Goal: Task Accomplishment & Management: Complete application form

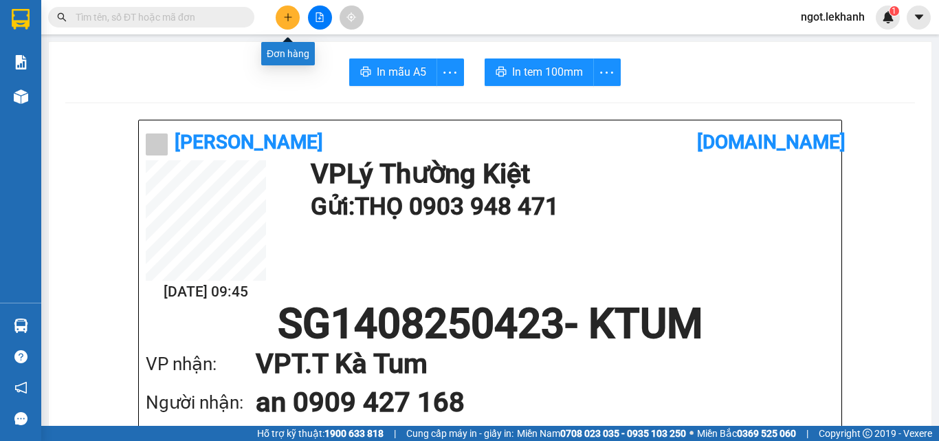
click at [281, 14] on button at bounding box center [288, 18] width 24 height 24
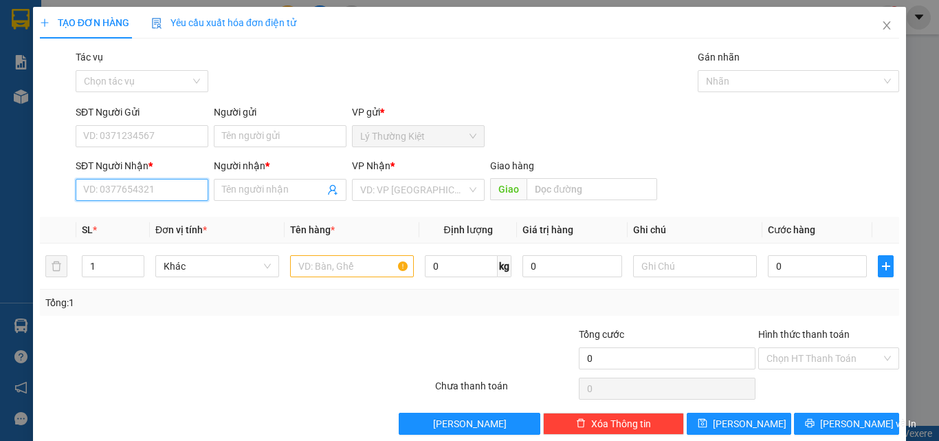
click at [130, 193] on input "SĐT Người Nhận *" at bounding box center [142, 190] width 133 height 22
type input "0975098371"
click at [151, 220] on div "0975098371 - tan" at bounding box center [140, 217] width 115 height 15
type input "tan"
type input "30.000"
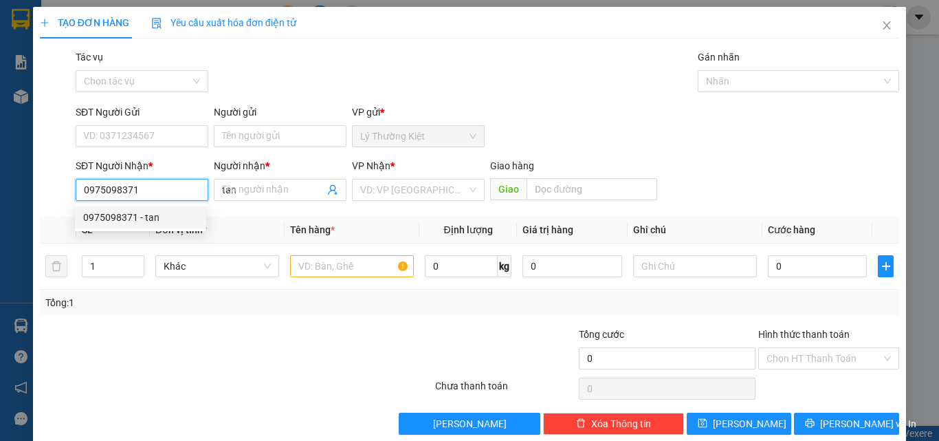
type input "30.000"
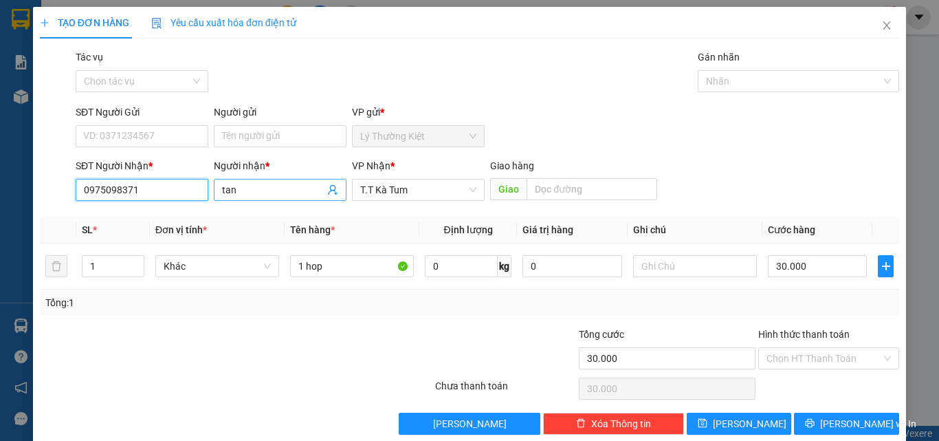
type input "0975098371"
click at [246, 191] on input "tan" at bounding box center [273, 189] width 102 height 15
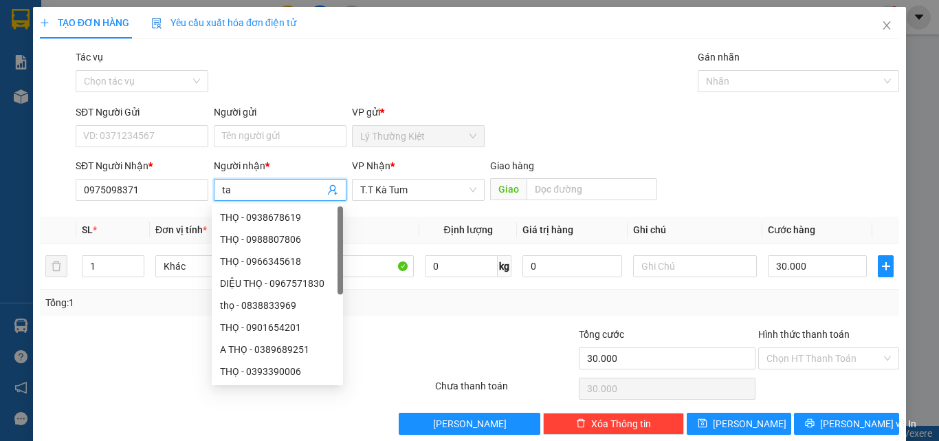
type input "t"
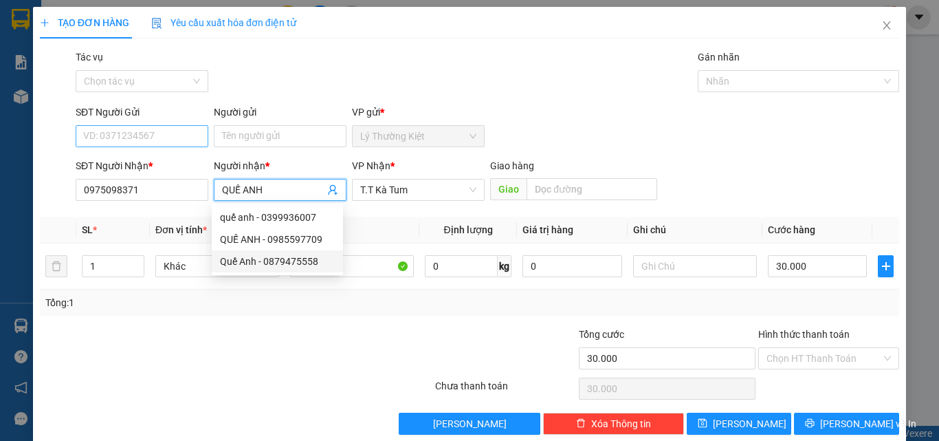
type input "QUẾ ANH"
click at [174, 133] on input "SĐT Người Gửi" at bounding box center [142, 136] width 133 height 22
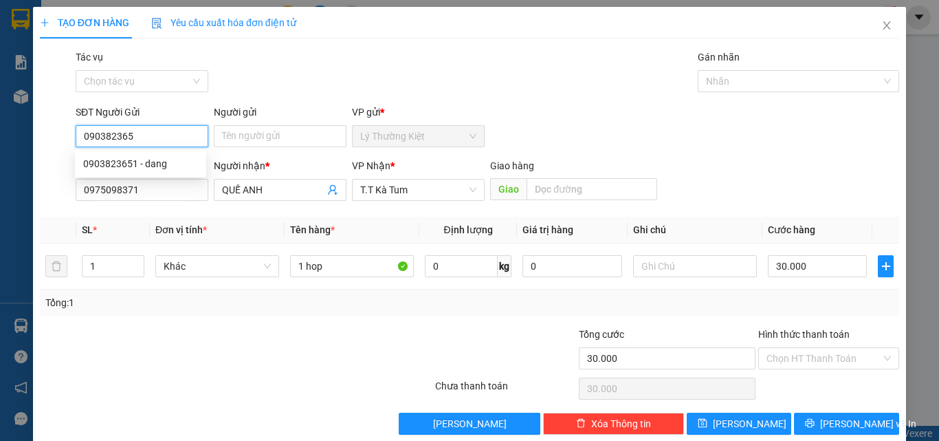
type input "0903823651"
click at [160, 164] on div "0903823651 - dang" at bounding box center [140, 163] width 115 height 15
type input "dang"
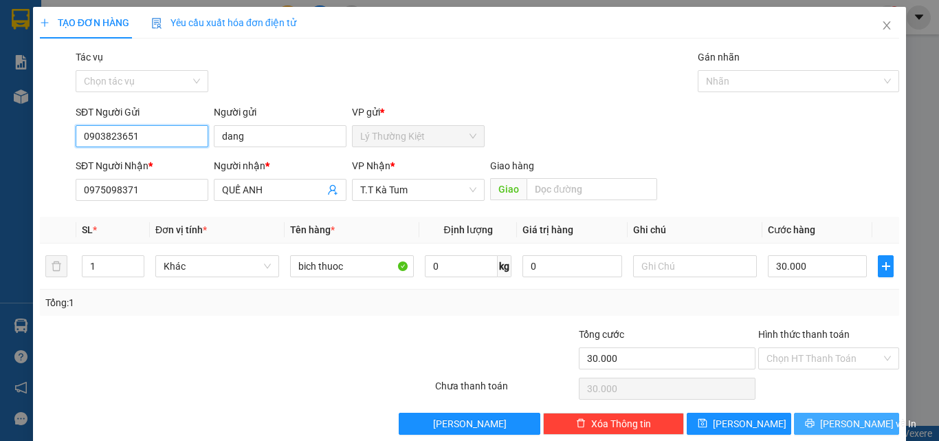
type input "0903823651"
drag, startPoint x: 833, startPoint y: 423, endPoint x: 840, endPoint y: 427, distance: 8.0
click at [840, 427] on span "[PERSON_NAME] và In" at bounding box center [868, 423] width 96 height 15
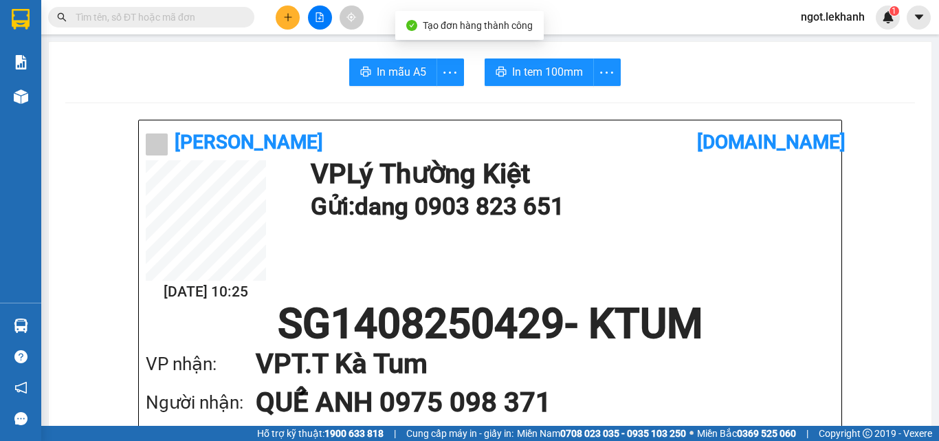
click at [553, 65] on span "In tem 100mm" at bounding box center [547, 71] width 71 height 17
click at [293, 15] on button at bounding box center [288, 18] width 24 height 24
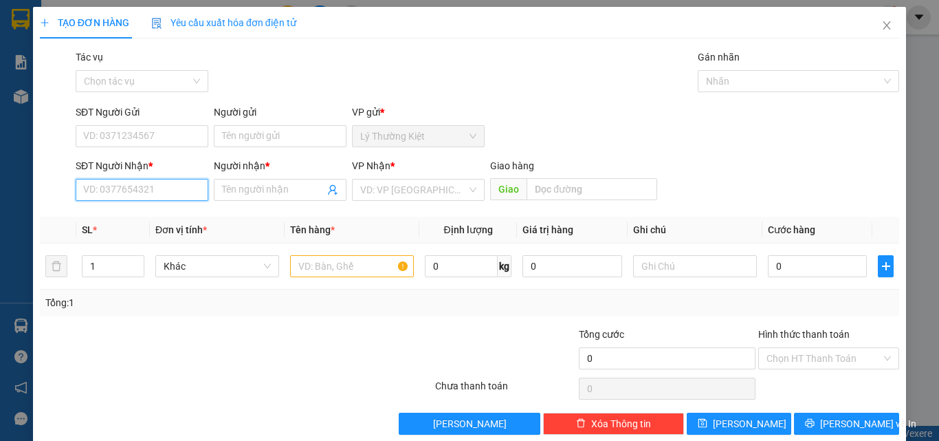
click at [152, 192] on input "SĐT Người Nhận *" at bounding box center [142, 190] width 133 height 22
type input "0824870366"
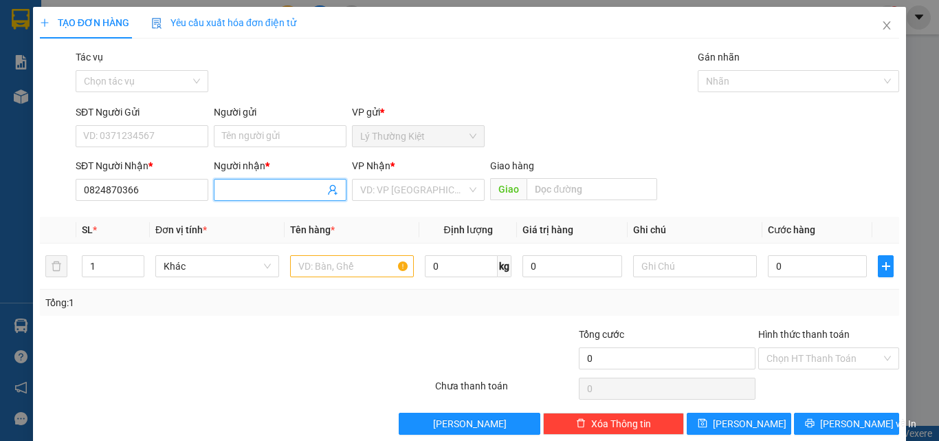
click at [261, 190] on input "Người nhận *" at bounding box center [273, 189] width 102 height 15
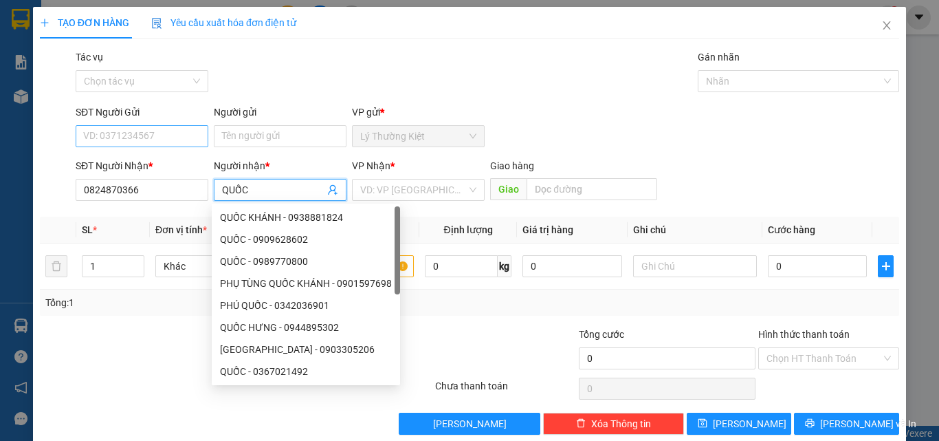
type input "QUỐC"
click at [122, 138] on input "SĐT Người Gửi" at bounding box center [142, 136] width 133 height 22
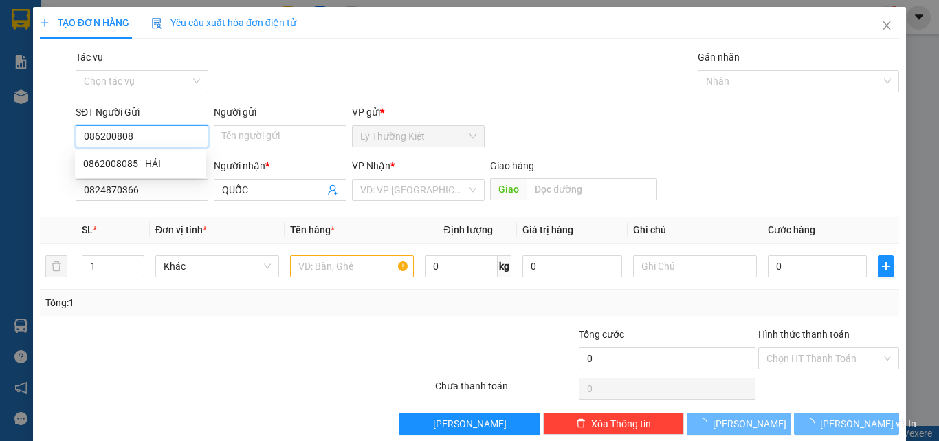
type input "0862008085"
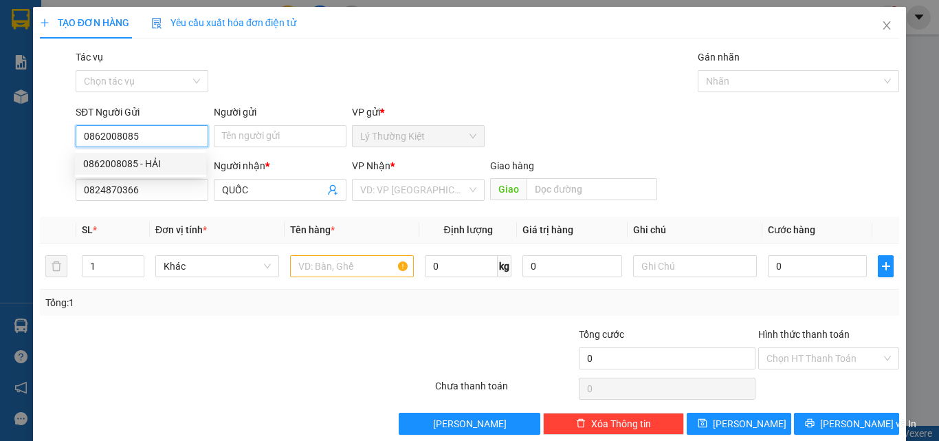
click at [133, 160] on div "0862008085 - HẢI" at bounding box center [140, 163] width 115 height 15
type input "HẢI"
type input "50.000"
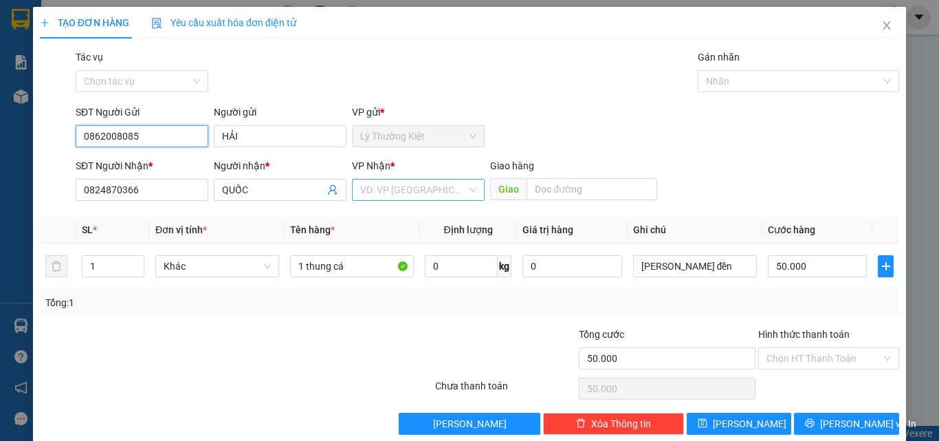
type input "0862008085"
click at [432, 193] on input "search" at bounding box center [413, 189] width 107 height 21
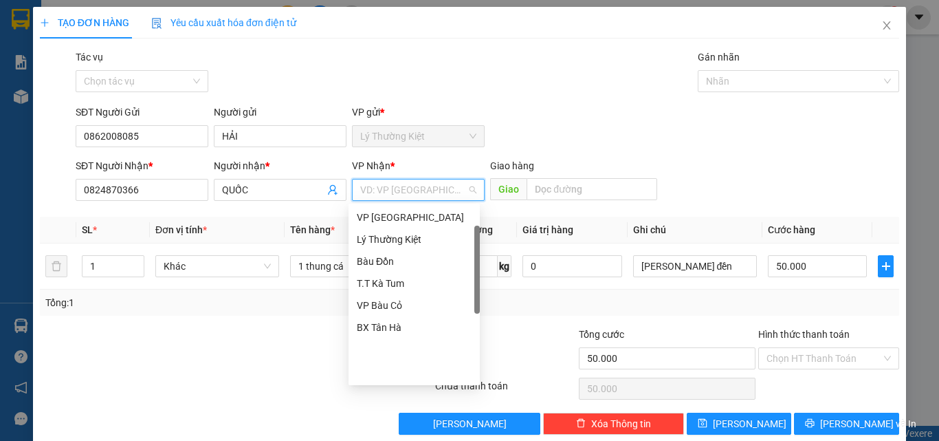
scroll to position [19, 0]
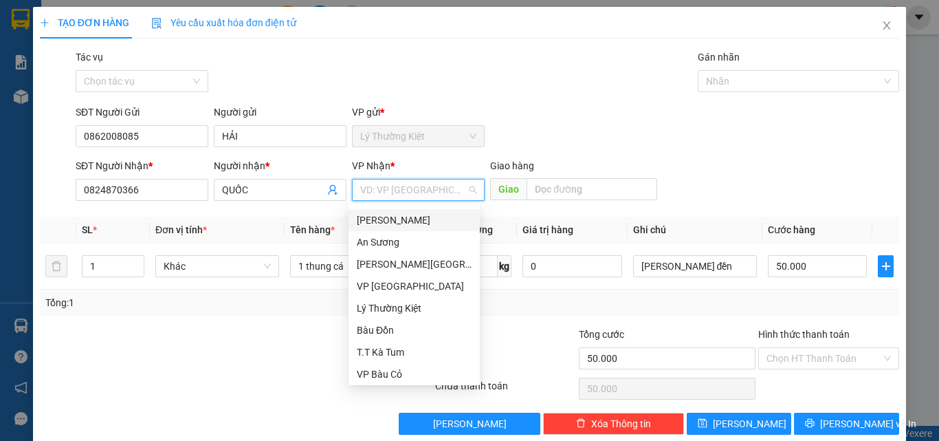
click at [401, 221] on div "[PERSON_NAME]" at bounding box center [414, 219] width 115 height 15
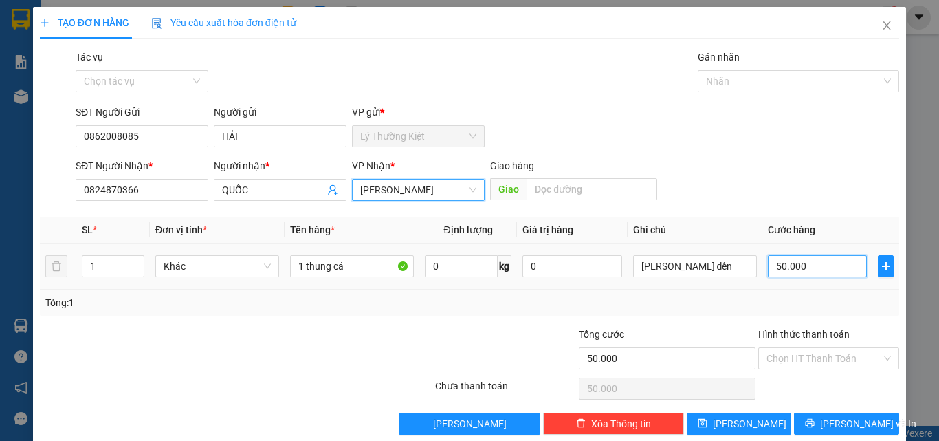
click at [768, 266] on input "50.000" at bounding box center [817, 266] width 99 height 22
type input "0"
click at [768, 268] on input "0" at bounding box center [817, 266] width 99 height 22
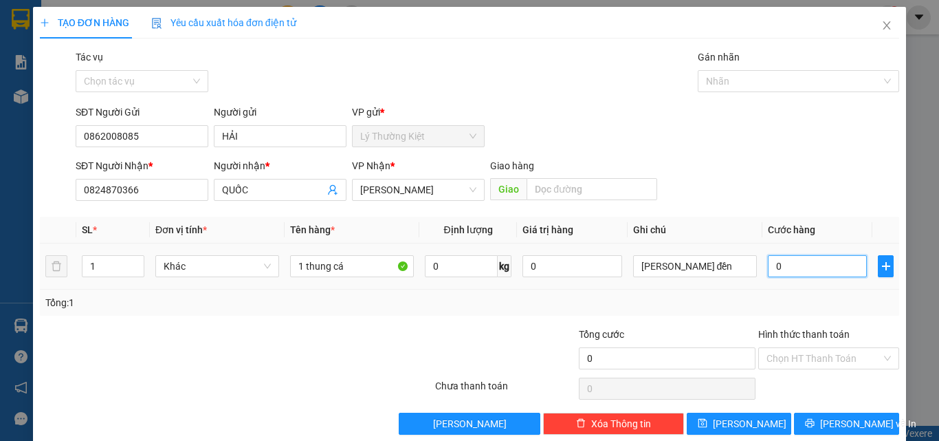
type input "40"
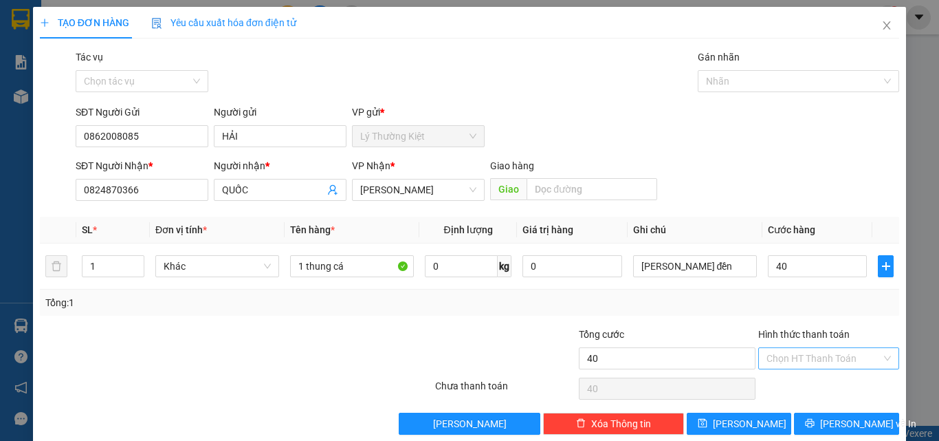
type input "40.000"
click at [814, 355] on input "Hình thức thanh toán" at bounding box center [824, 358] width 115 height 21
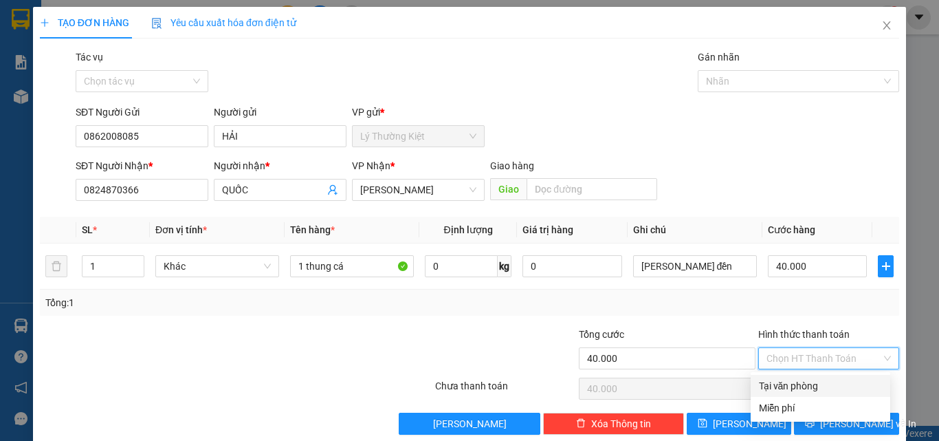
click at [795, 385] on div "Tại văn phòng" at bounding box center [820, 385] width 123 height 15
type input "0"
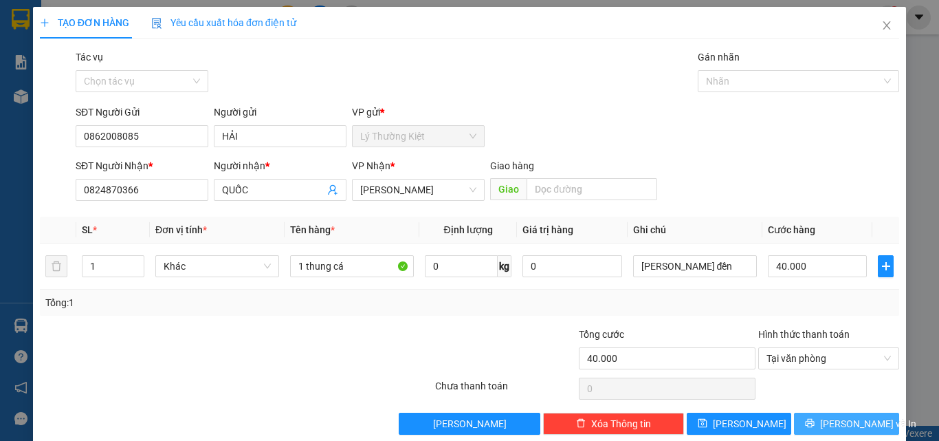
click at [815, 419] on icon "printer" at bounding box center [810, 423] width 10 height 10
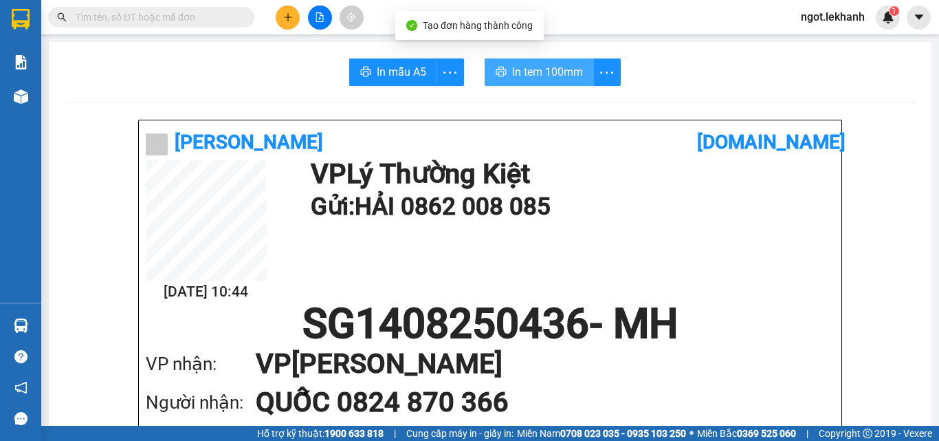
click at [530, 73] on span "In tem 100mm" at bounding box center [547, 71] width 71 height 17
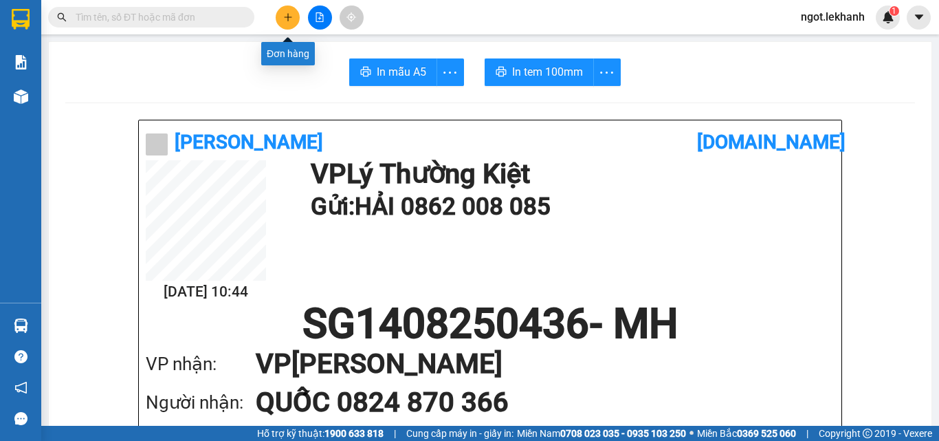
click at [293, 14] on button at bounding box center [288, 18] width 24 height 24
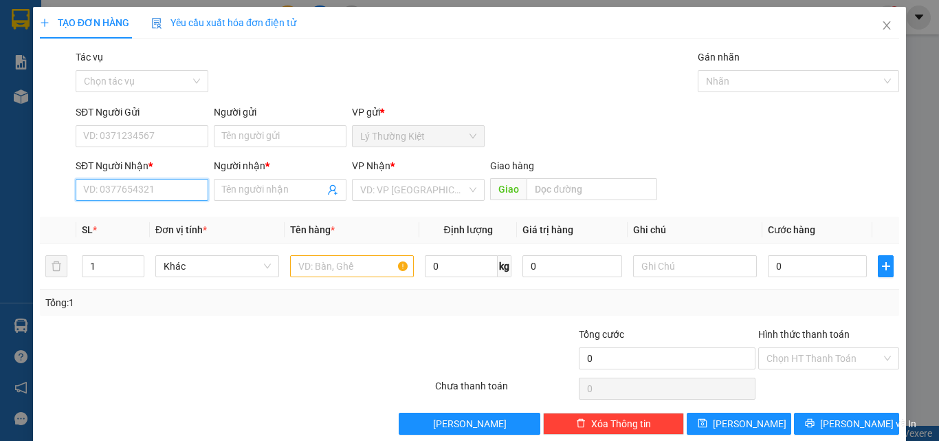
click at [136, 195] on input "SĐT Người Nhận *" at bounding box center [142, 190] width 133 height 22
type input "0968369646"
click at [161, 219] on div "0968369646 - châu" at bounding box center [140, 217] width 115 height 15
type input "châu"
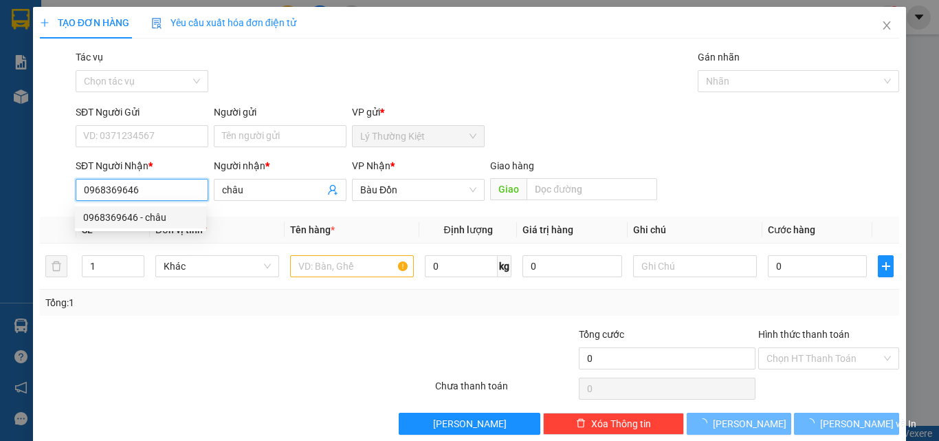
type input "200.000"
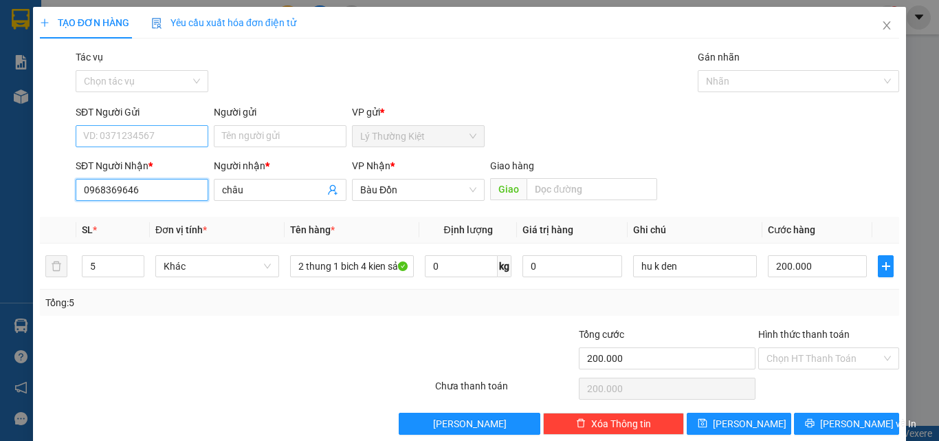
type input "0968369646"
click at [166, 135] on input "SĐT Người Gửi" at bounding box center [142, 136] width 133 height 22
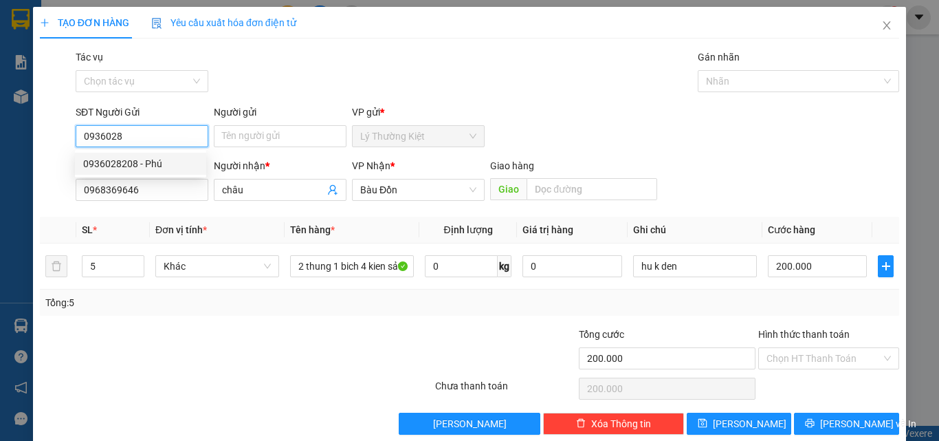
click at [148, 164] on div "0936028208 - Phú" at bounding box center [140, 163] width 115 height 15
type input "0936028208"
type input "Phú"
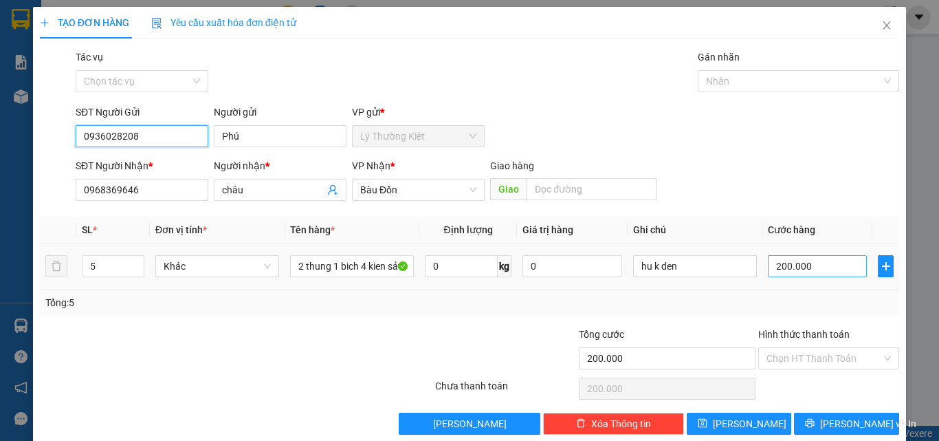
type input "0936028208"
click at [781, 266] on input "200.000" at bounding box center [817, 266] width 99 height 22
type input "0"
click at [768, 266] on input "0" at bounding box center [817, 266] width 99 height 22
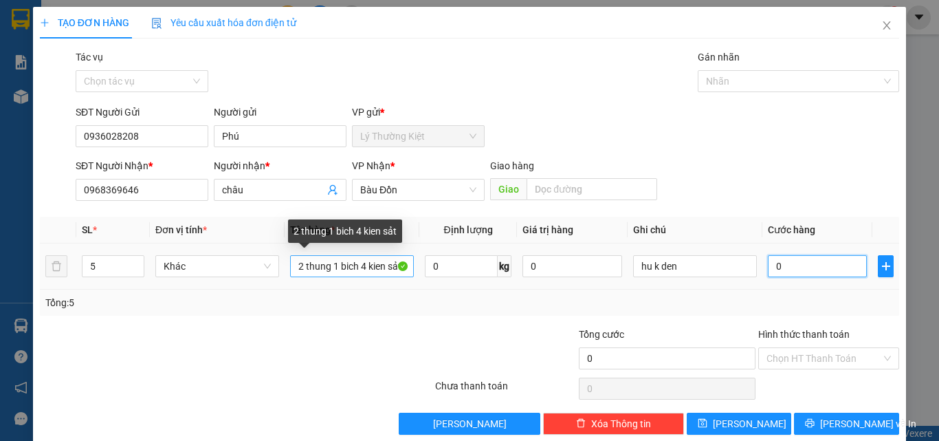
type input "0"
click at [384, 266] on input "2 thung 1 bich 4 kien sảt" at bounding box center [352, 266] width 124 height 22
click at [375, 268] on input "2 thung 1 bi sảt" at bounding box center [352, 266] width 124 height 22
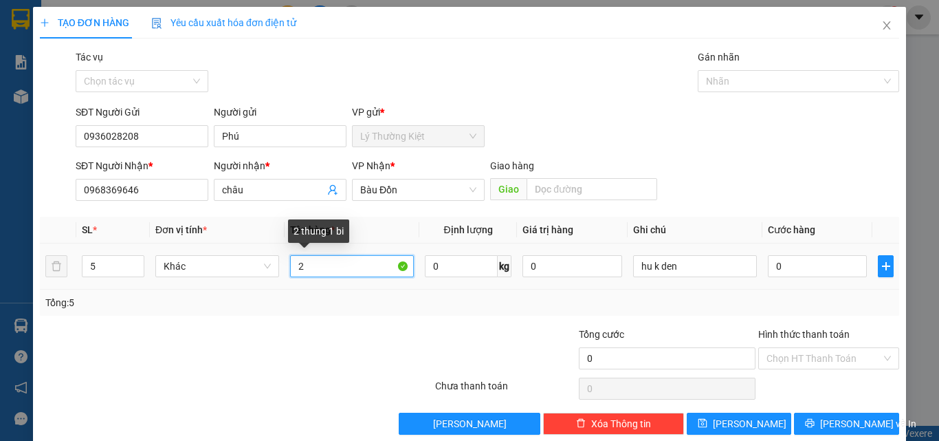
type input "2"
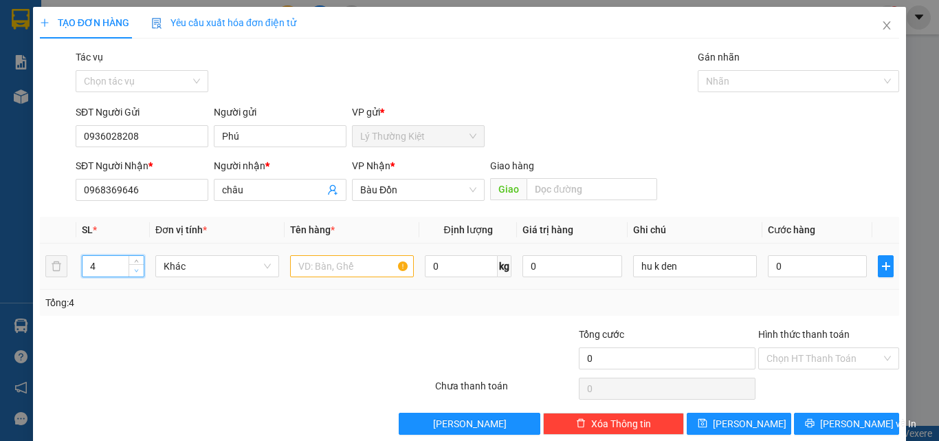
click at [134, 272] on icon "down" at bounding box center [136, 270] width 5 height 5
type input "2"
click at [134, 272] on icon "down" at bounding box center [136, 270] width 5 height 5
click at [299, 266] on input "text" at bounding box center [352, 266] width 124 height 22
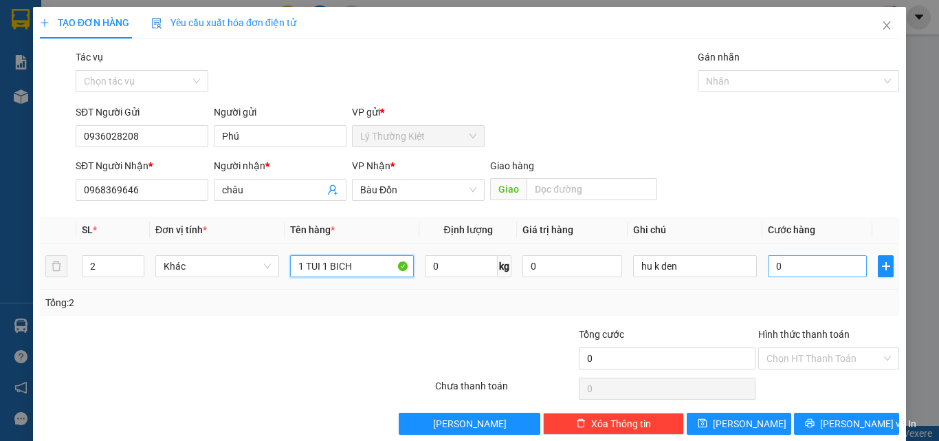
type input "1 TUI 1 BICH"
click at [768, 268] on input "0" at bounding box center [817, 266] width 99 height 22
click at [768, 263] on input "0" at bounding box center [817, 266] width 99 height 22
type input "40"
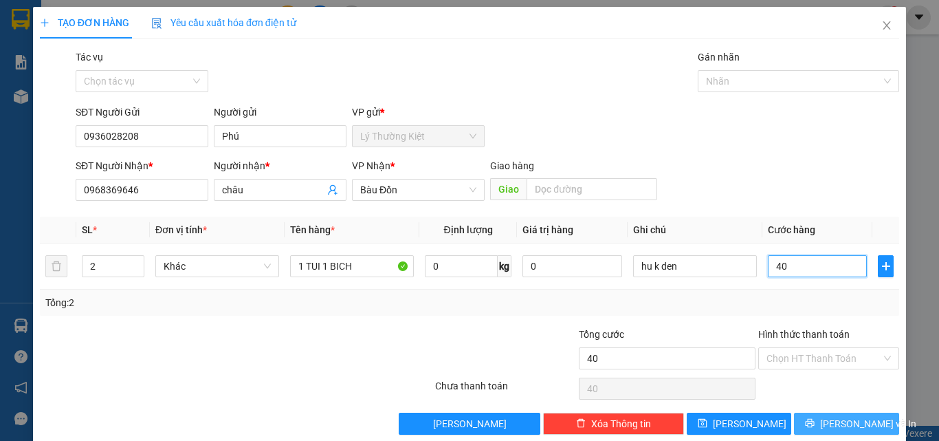
type input "40"
type input "40.000"
click at [832, 419] on span "[PERSON_NAME] và In" at bounding box center [868, 423] width 96 height 15
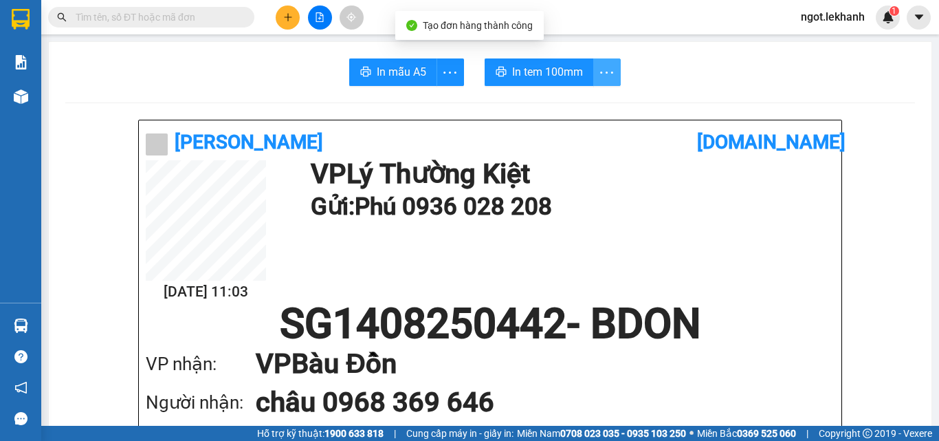
click at [600, 75] on icon "more" at bounding box center [606, 72] width 17 height 17
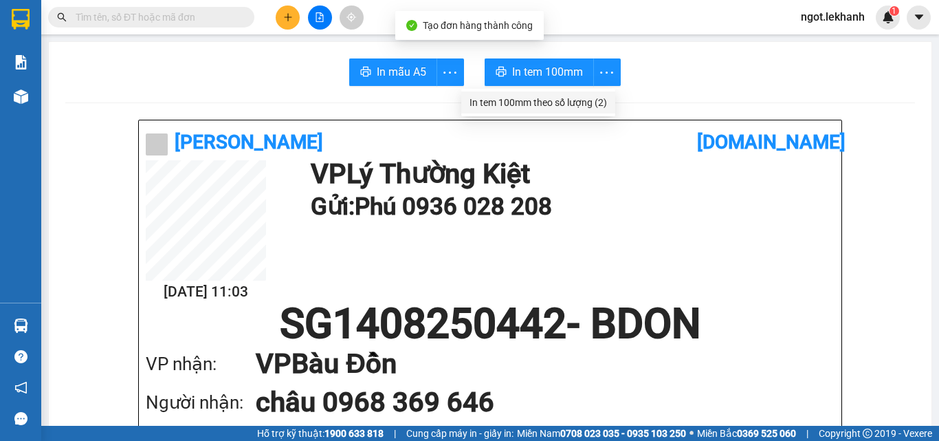
click at [549, 108] on div "In tem 100mm theo số lượng (2)" at bounding box center [539, 102] width 138 height 15
